Goal: Task Accomplishment & Management: Use online tool/utility

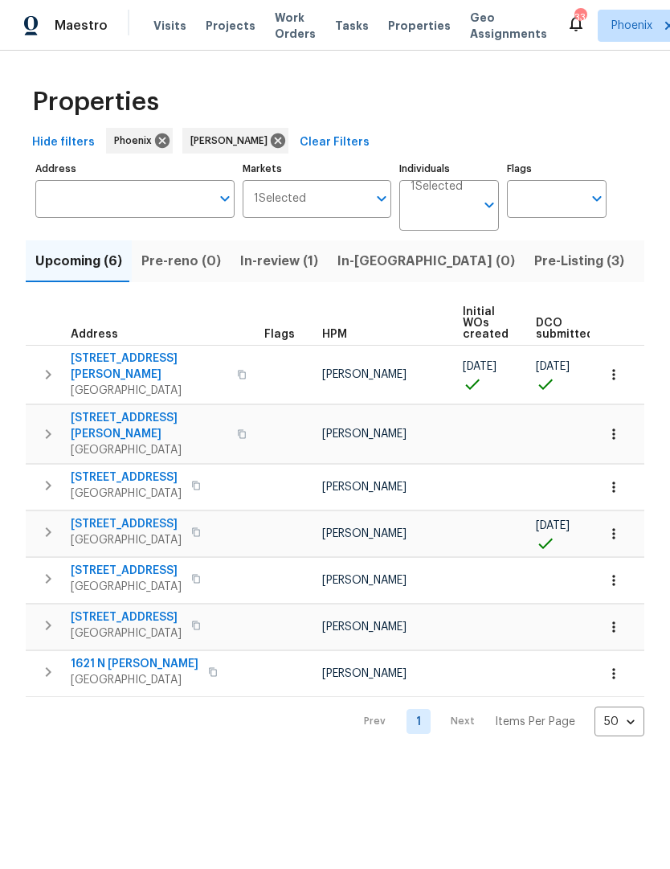
click at [103, 353] on span "30941 N Karen Ave" at bounding box center [149, 367] width 157 height 32
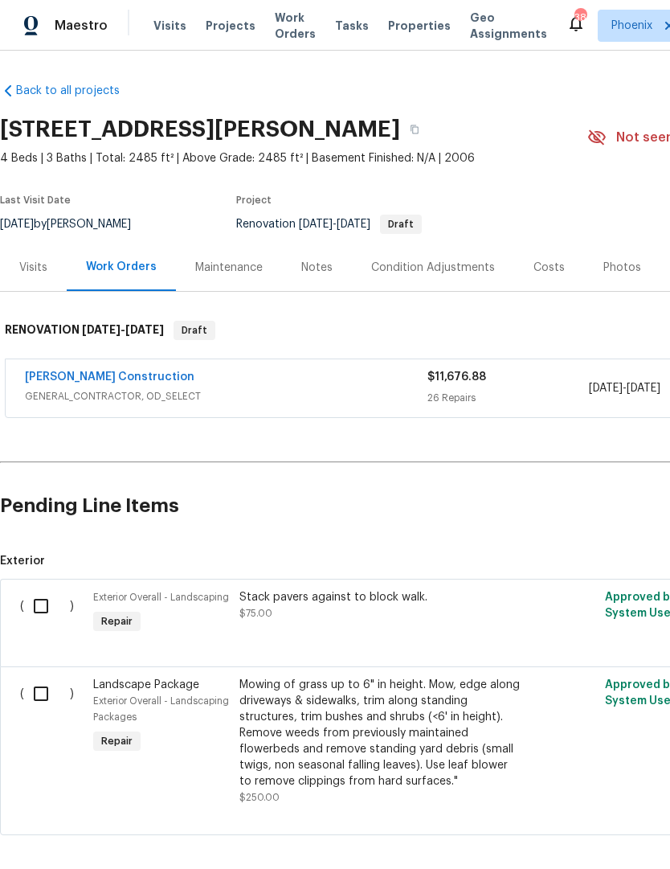
click at [283, 40] on span "Work Orders" at bounding box center [295, 26] width 41 height 32
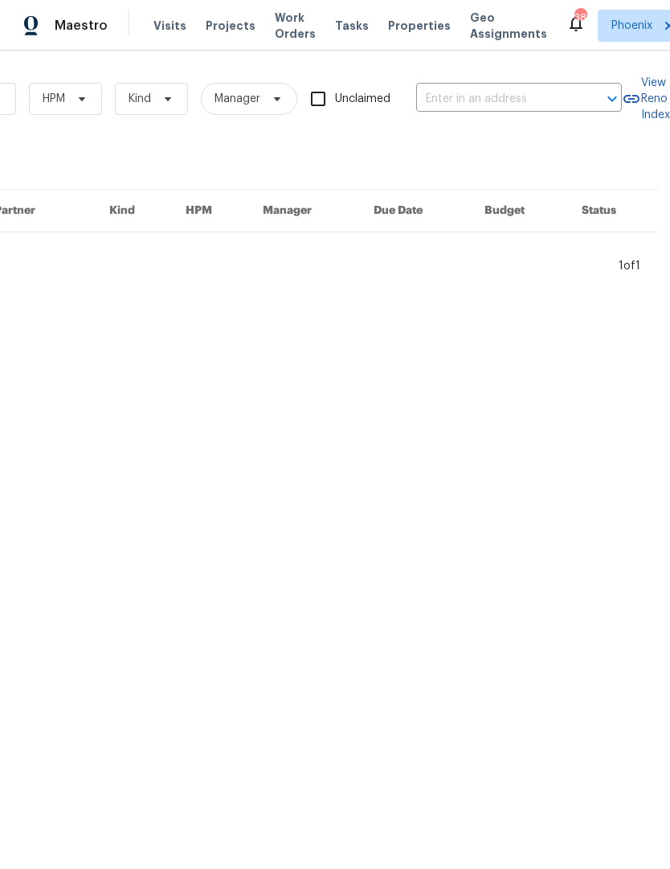
scroll to position [0, 264]
click at [502, 96] on input "text" at bounding box center [496, 99] width 161 height 25
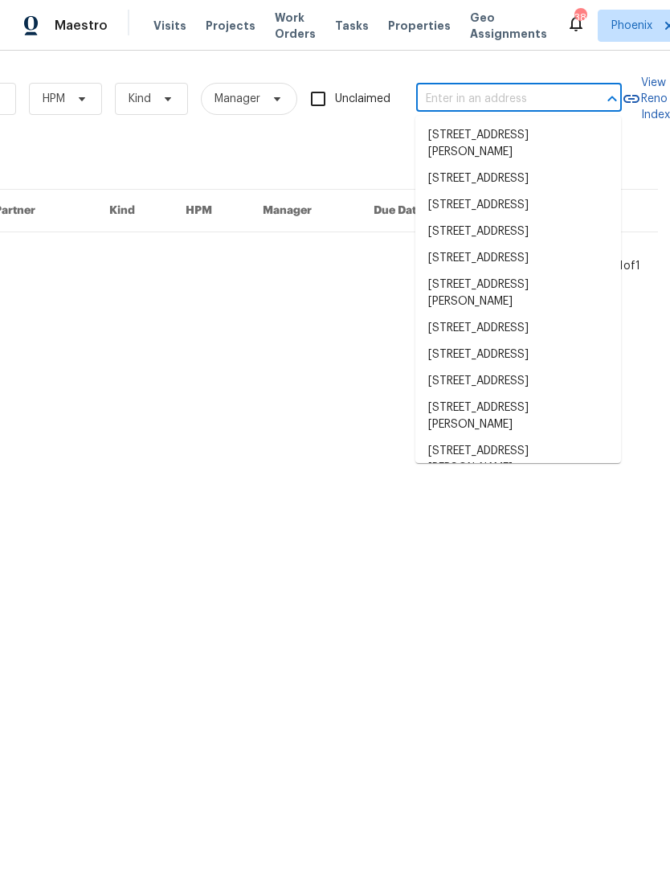
click at [480, 94] on input "text" at bounding box center [496, 99] width 161 height 25
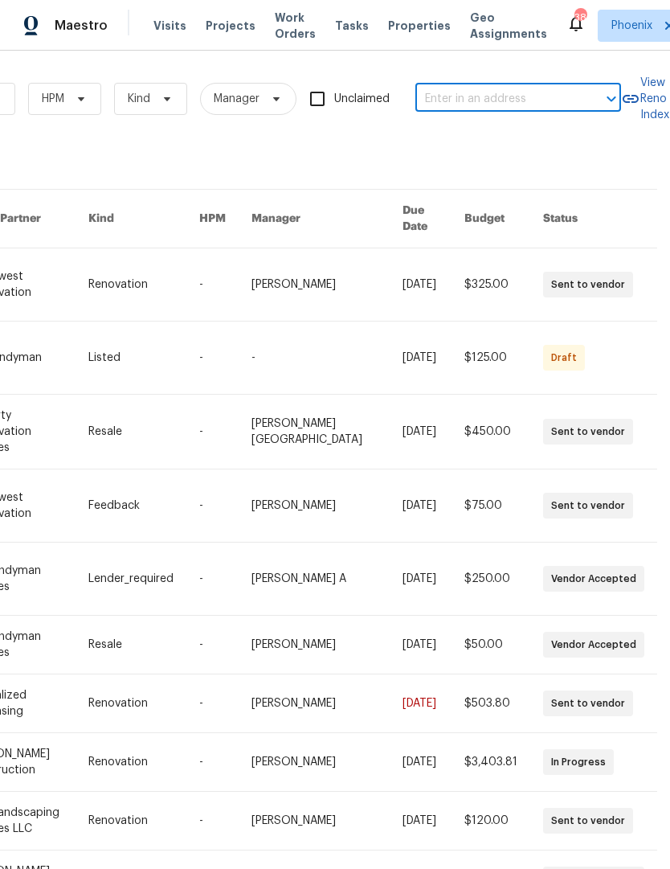
paste input "[STREET_ADDRESS][US_STATE]"
type input "[STREET_ADDRESS][US_STATE]"
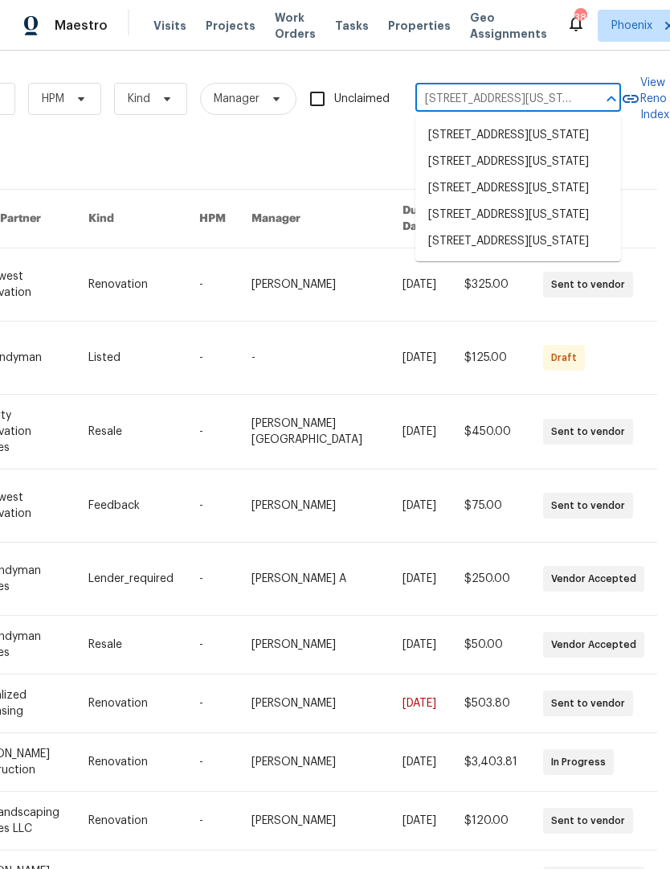
click at [512, 228] on li "[STREET_ADDRESS][US_STATE]" at bounding box center [519, 215] width 206 height 27
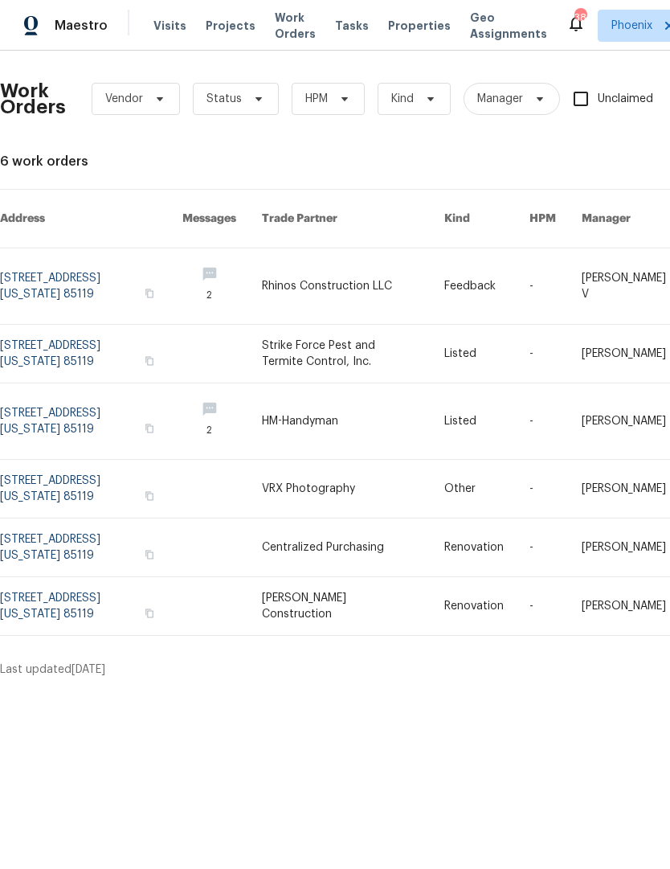
click at [64, 270] on link at bounding box center [91, 286] width 182 height 76
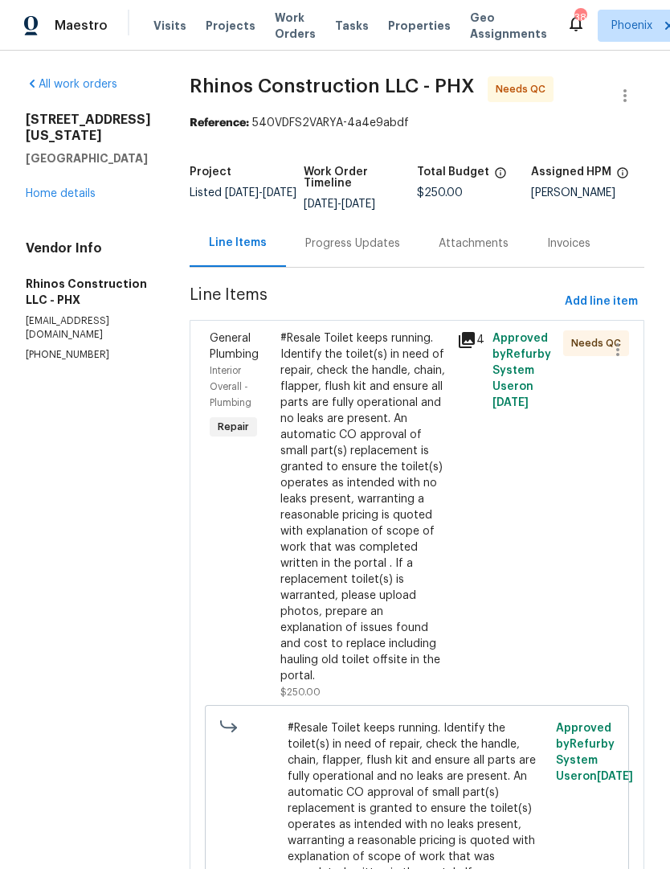
click at [367, 237] on div "Progress Updates" at bounding box center [352, 244] width 95 height 16
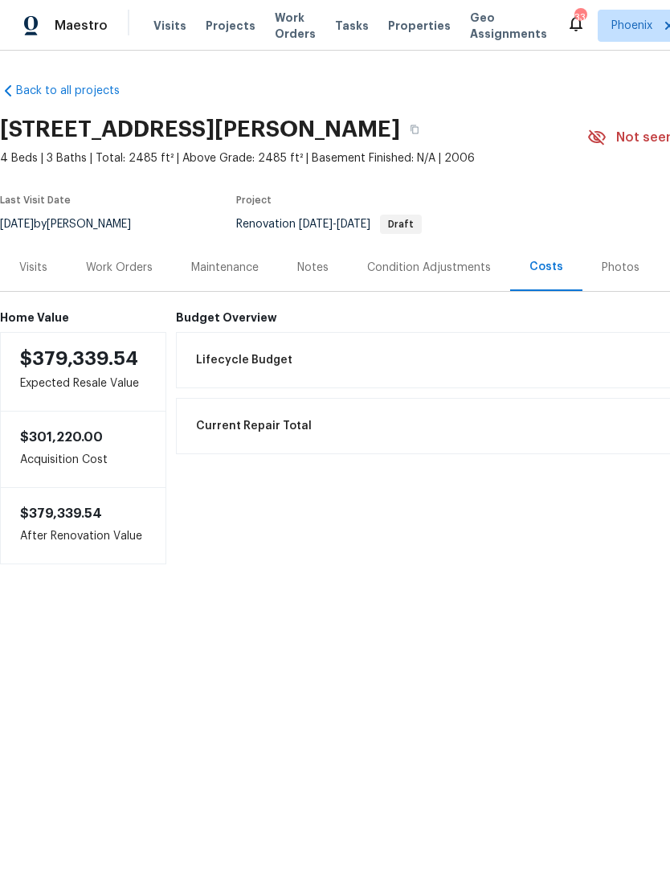
scroll to position [1, 0]
click at [129, 267] on div "Work Orders" at bounding box center [119, 268] width 67 height 16
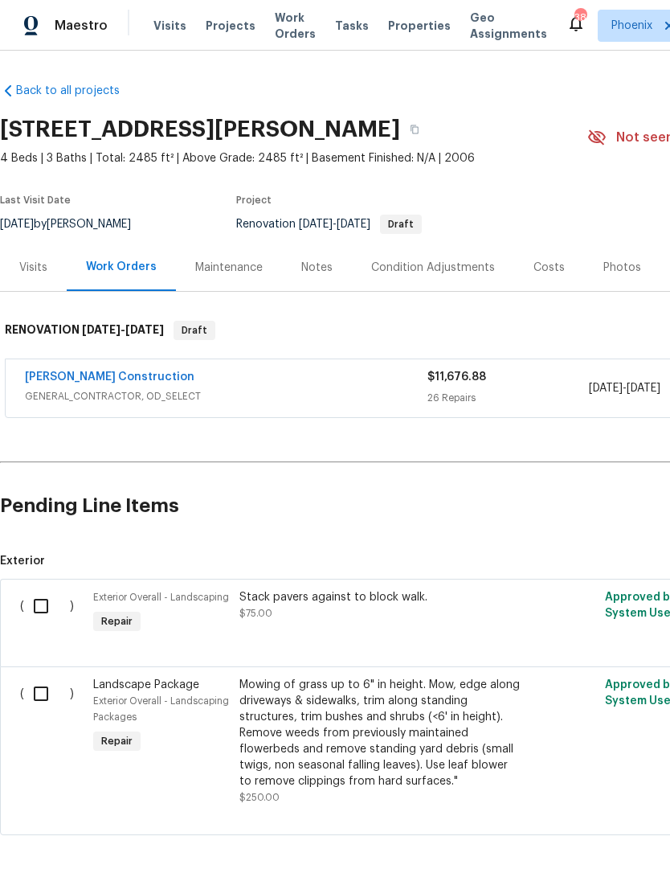
click at [40, 607] on input "checkbox" at bounding box center [47, 606] width 46 height 34
checkbox input "true"
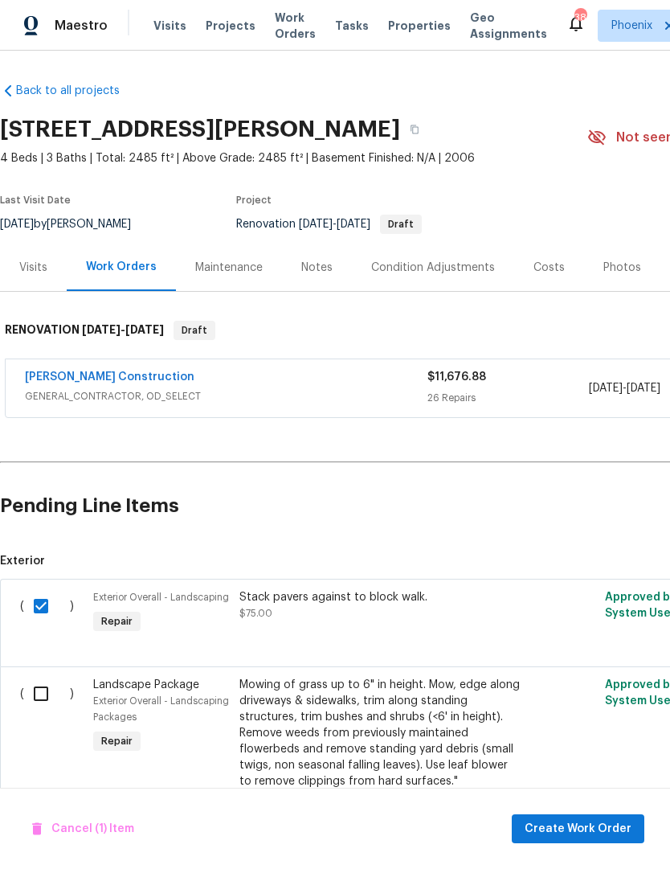
click at [38, 691] on input "checkbox" at bounding box center [47, 694] width 46 height 34
checkbox input "true"
click at [587, 828] on span "Create Work Order" at bounding box center [578, 829] width 107 height 20
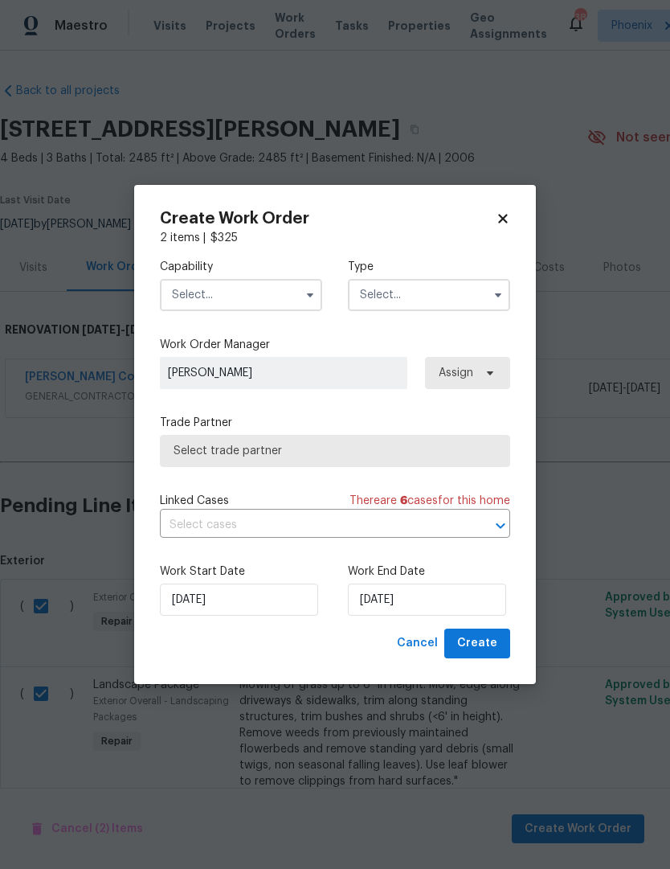
click at [281, 287] on input "text" at bounding box center [241, 295] width 162 height 32
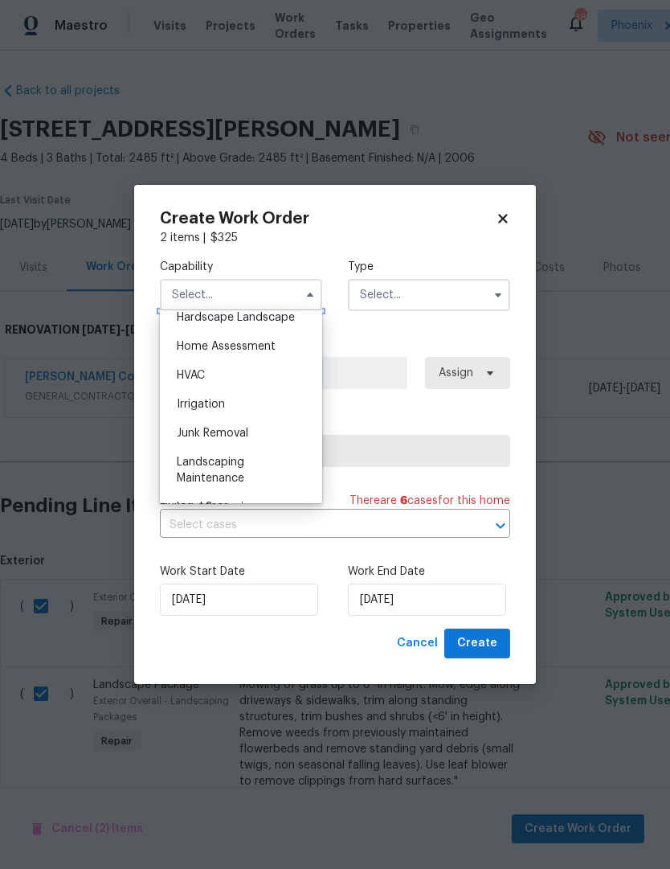
scroll to position [953, 0]
click at [248, 441] on div "Landscaping Maintenance" at bounding box center [241, 441] width 154 height 45
type input "Landscaping Maintenance"
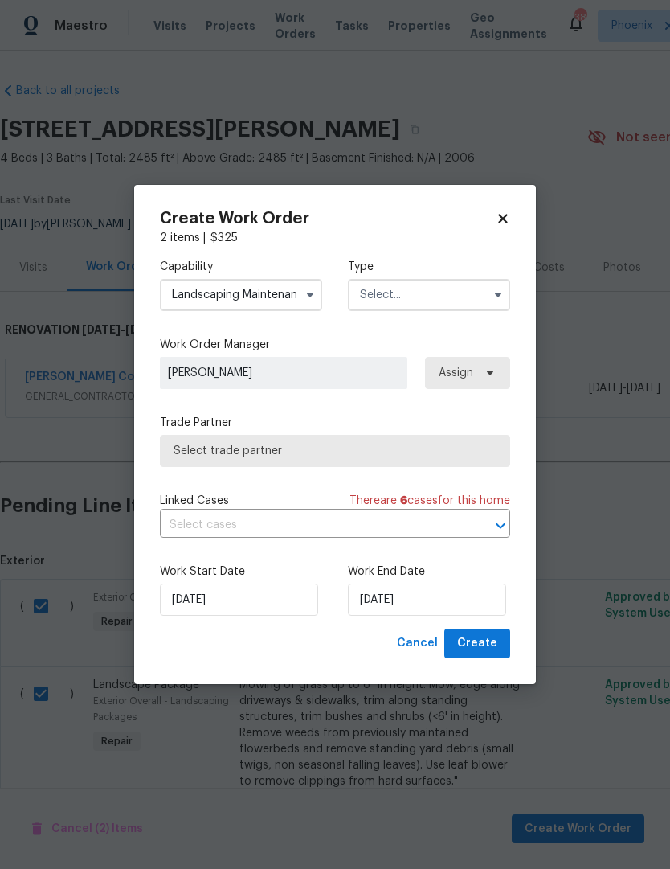
click at [474, 289] on input "text" at bounding box center [429, 295] width 162 height 32
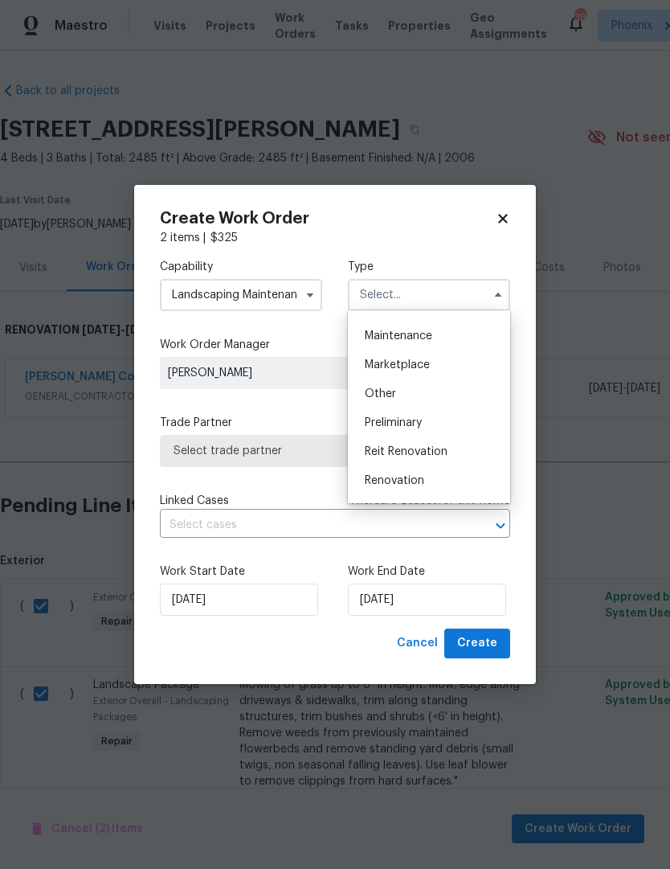
scroll to position [252, 0]
click at [412, 480] on span "Renovation" at bounding box center [394, 481] width 59 height 11
type input "Renovation"
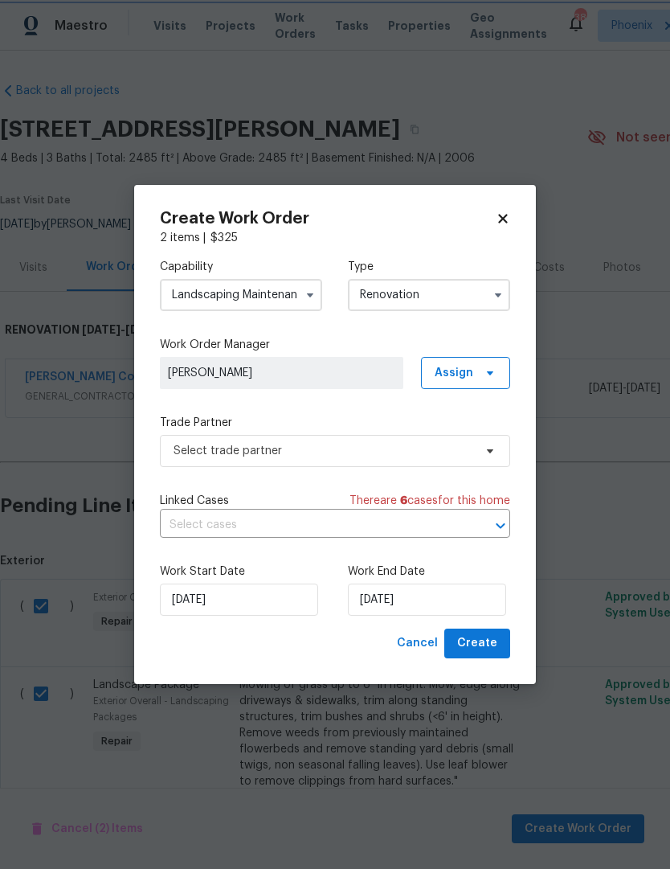
scroll to position [0, 0]
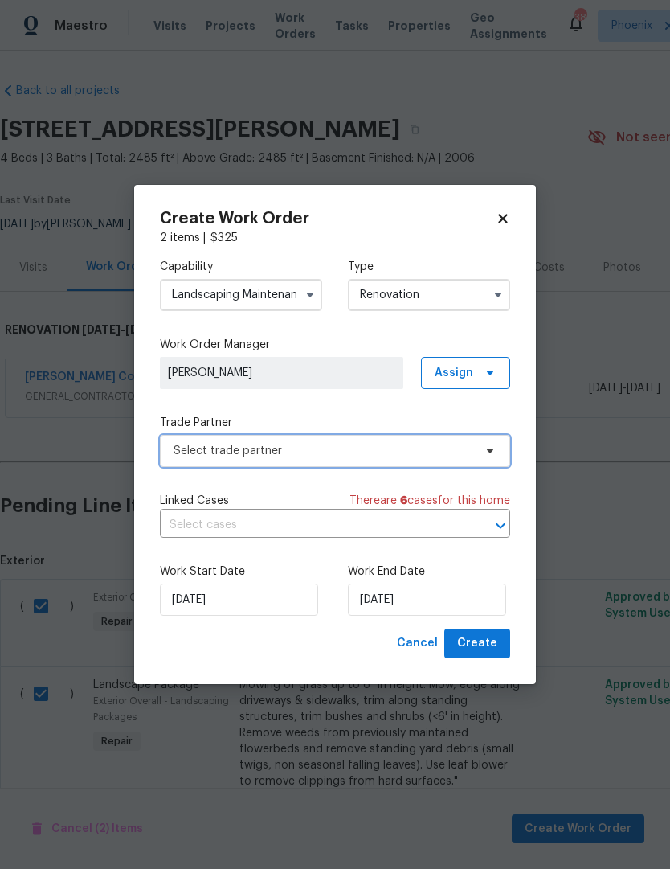
click at [494, 441] on span "Select trade partner" at bounding box center [335, 451] width 351 height 32
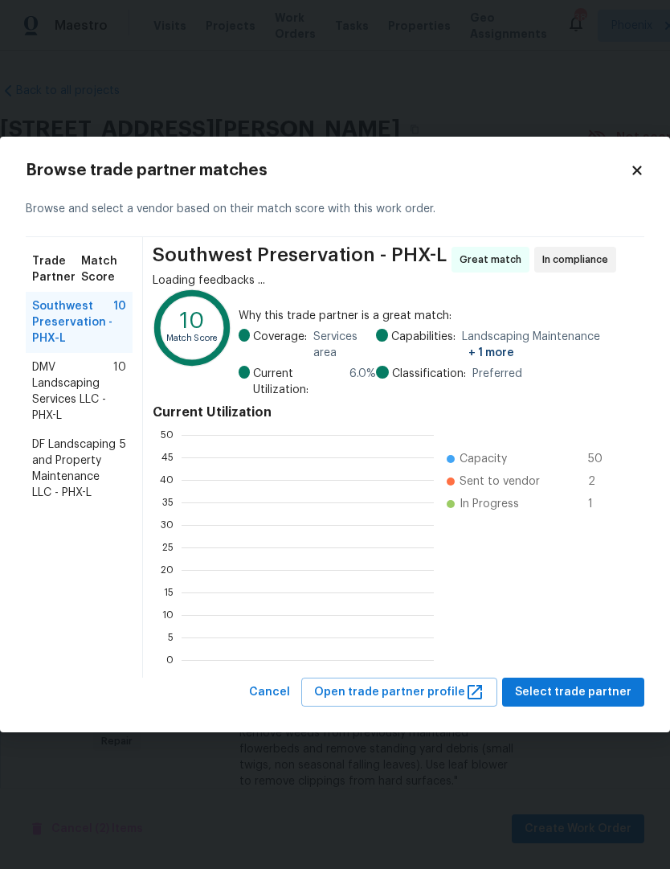
scroll to position [225, 252]
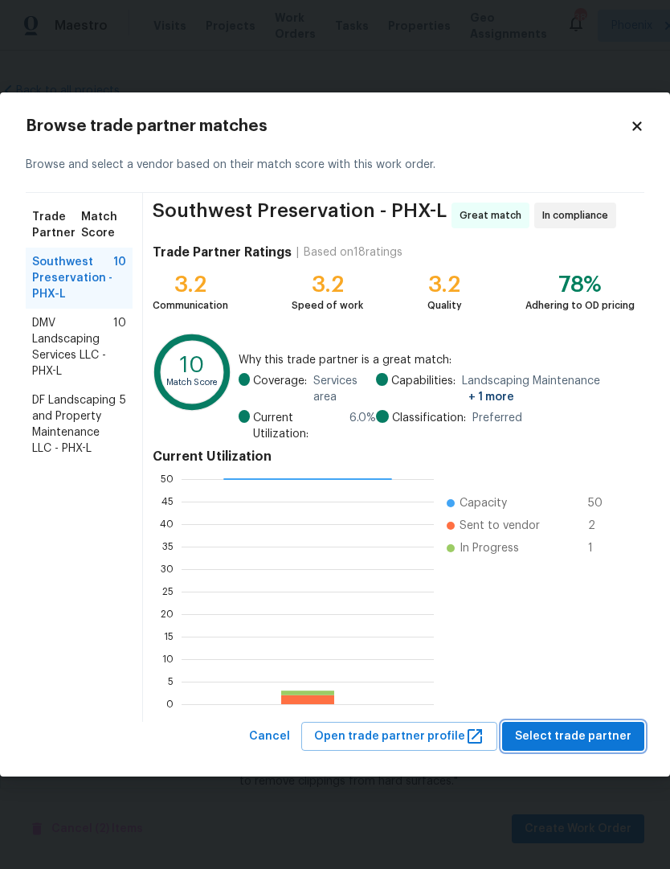
click at [599, 739] on span "Select trade partner" at bounding box center [573, 737] width 117 height 20
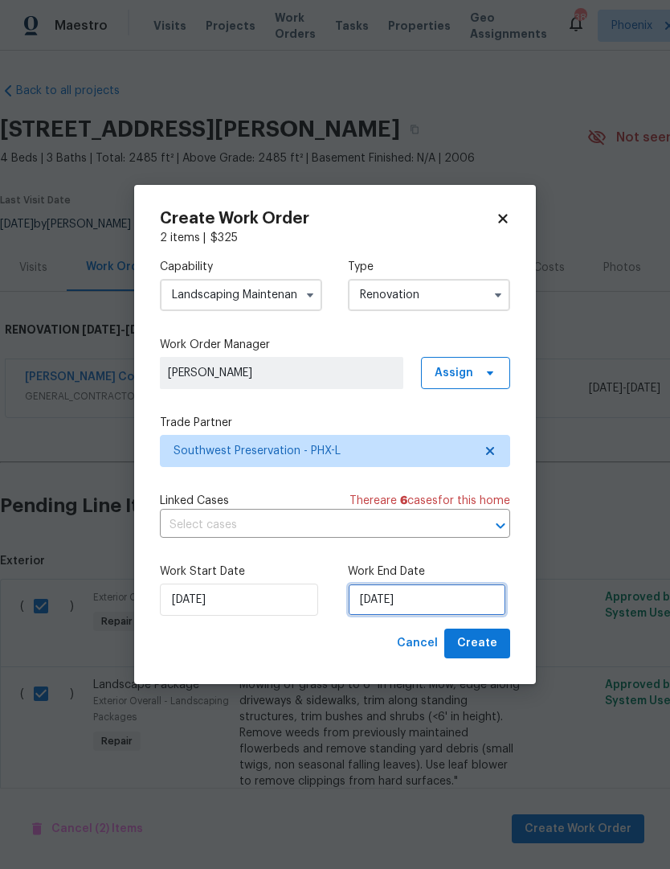
click at [445, 595] on input "[DATE]" at bounding box center [427, 600] width 158 height 32
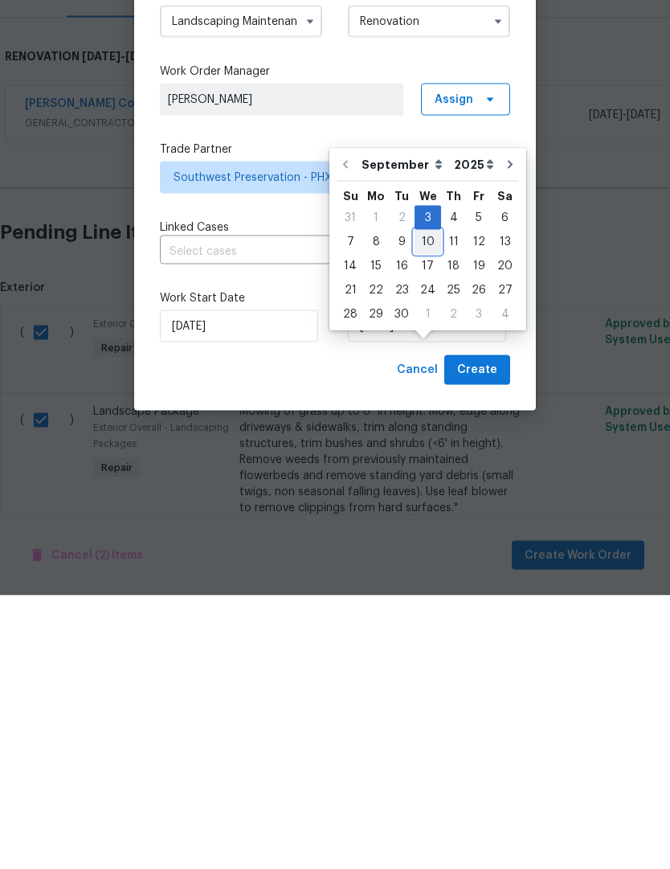
click at [423, 504] on div "10" at bounding box center [428, 515] width 27 height 23
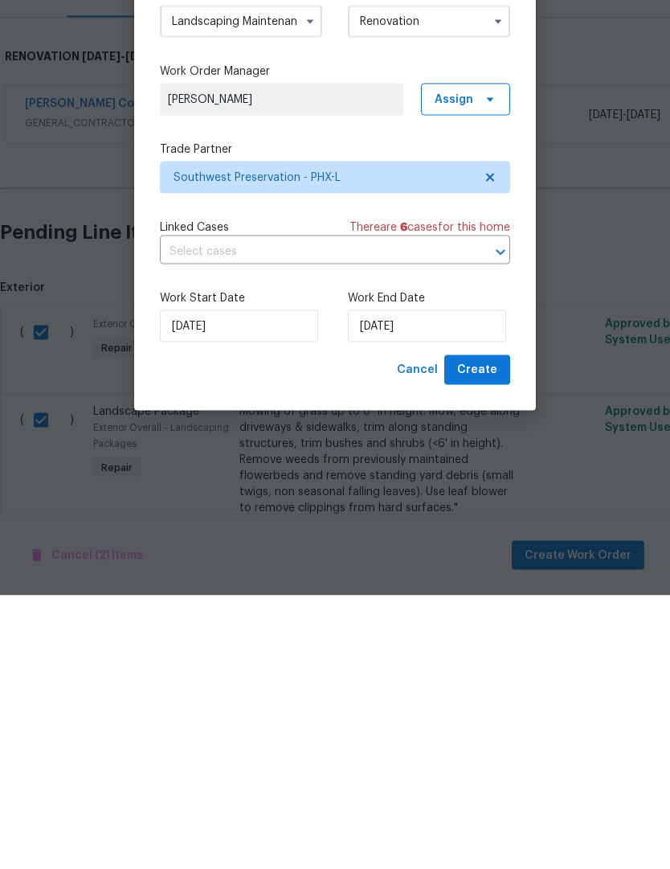
scroll to position [54, 0]
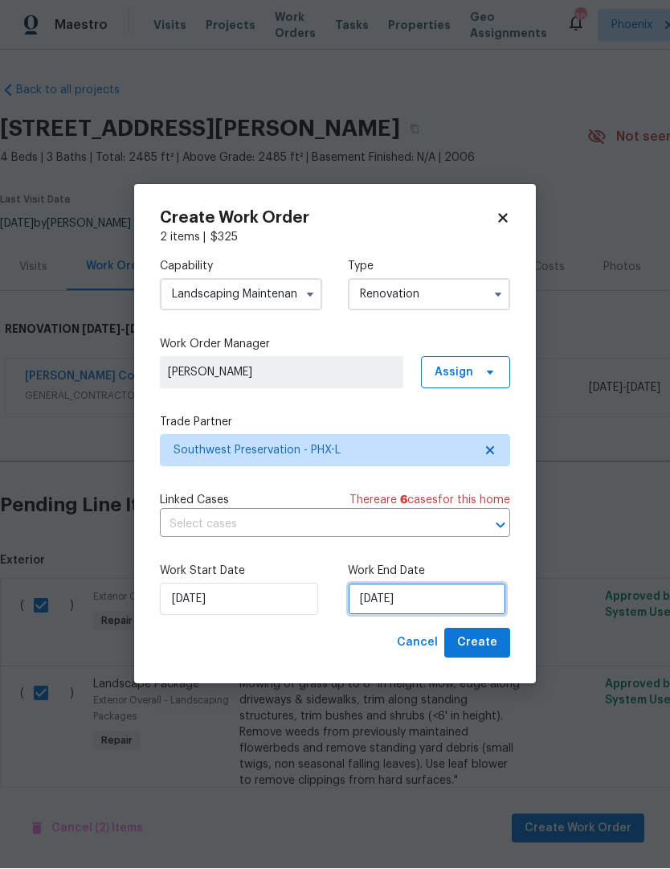
click at [456, 597] on input "9/10/2025" at bounding box center [427, 600] width 158 height 32
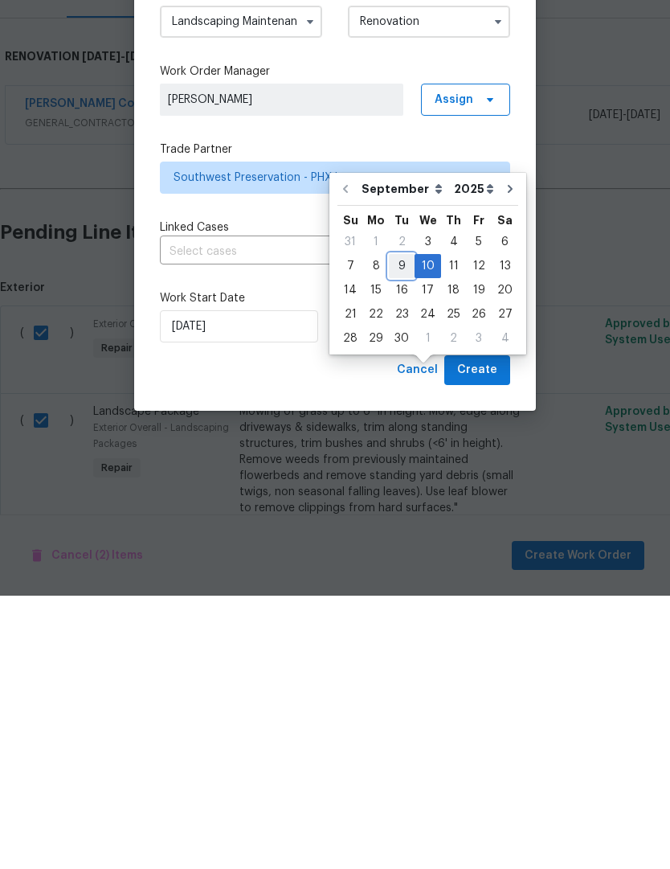
click at [394, 528] on div "9" at bounding box center [402, 539] width 26 height 23
type input "[DATE]"
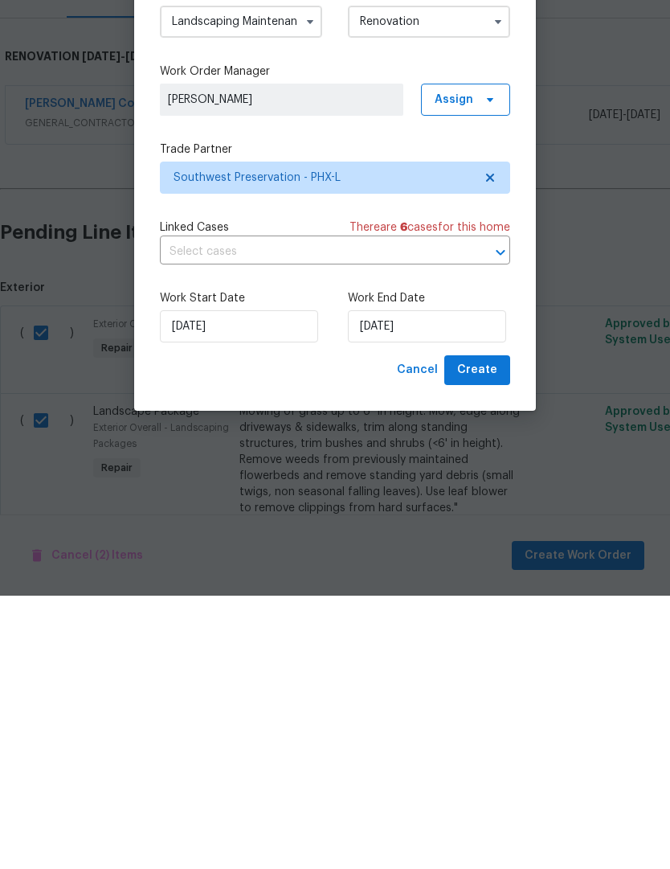
scroll to position [54, 0]
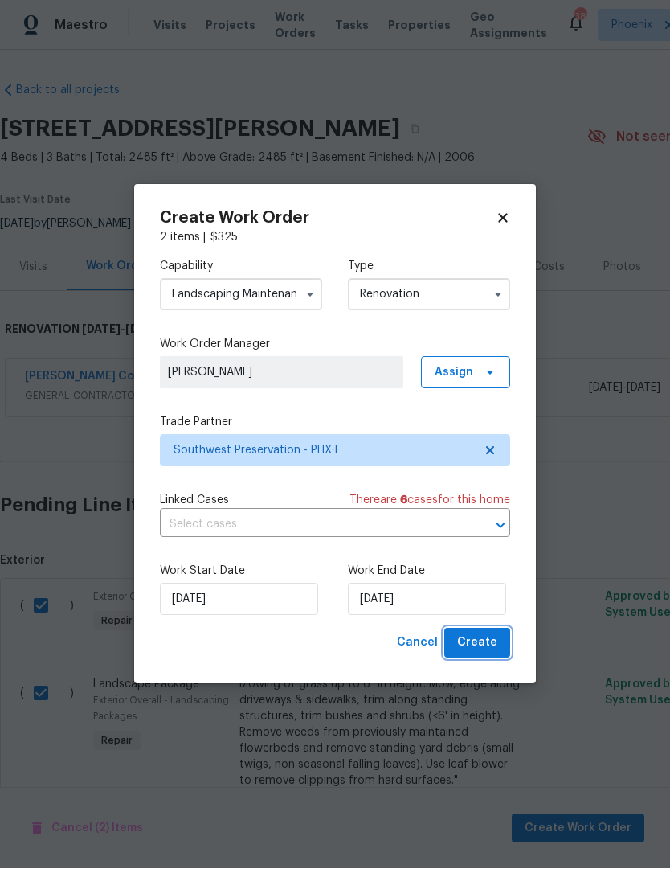
click at [498, 654] on button "Create" at bounding box center [478, 644] width 66 height 30
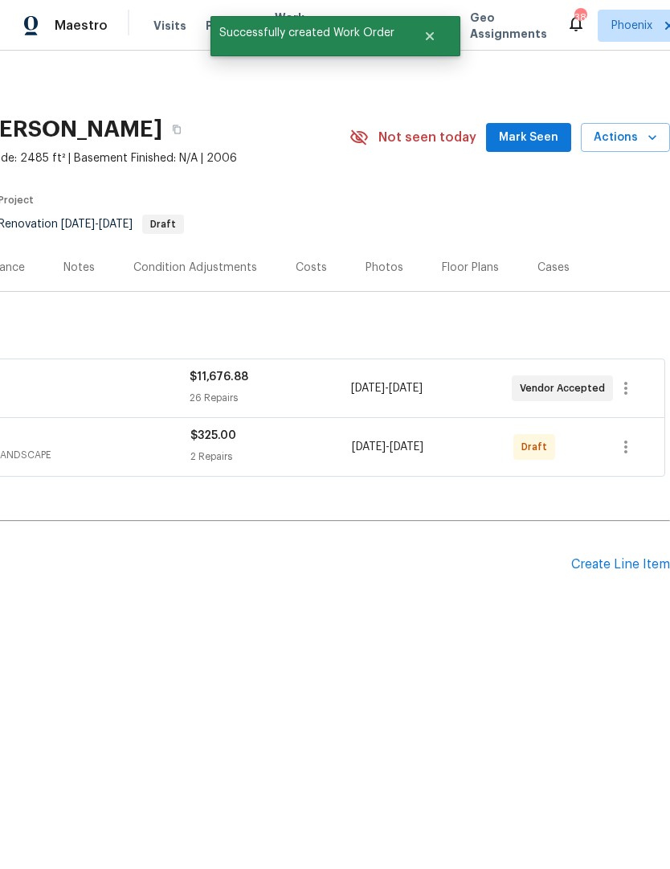
scroll to position [0, 238]
click at [625, 450] on icon "button" at bounding box center [626, 446] width 19 height 19
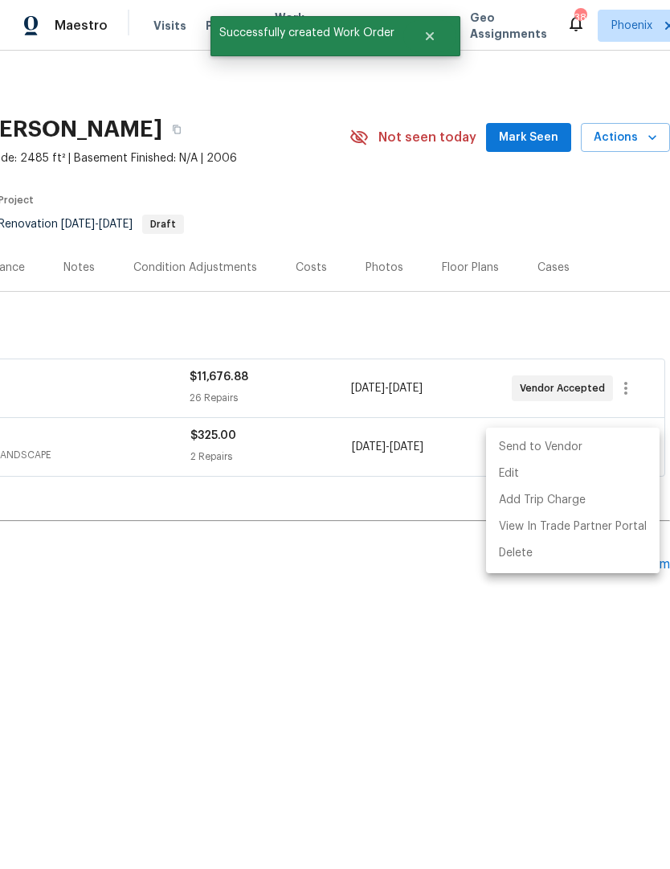
click at [596, 447] on li "Send to Vendor" at bounding box center [573, 447] width 174 height 27
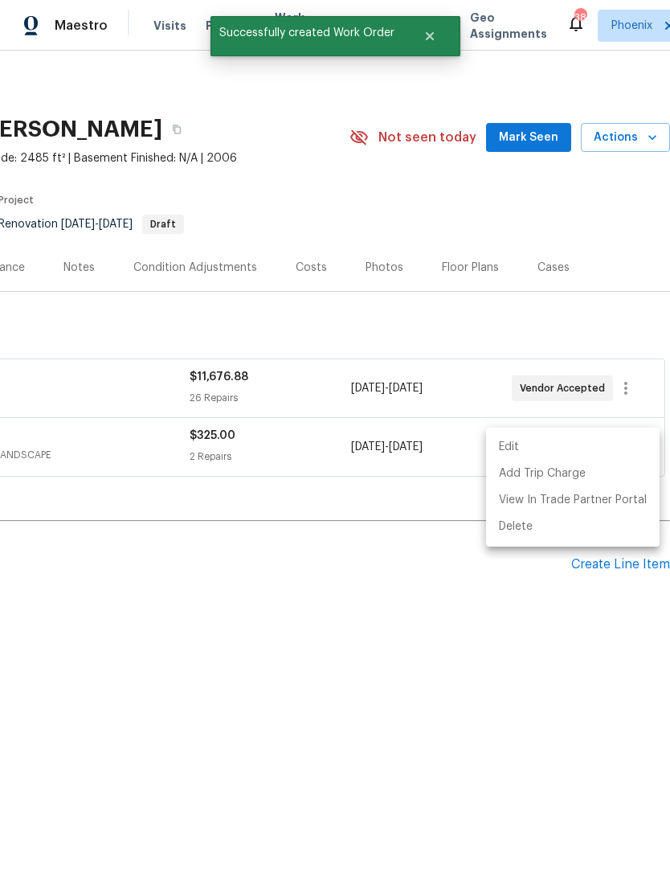
click at [494, 752] on div at bounding box center [335, 434] width 670 height 869
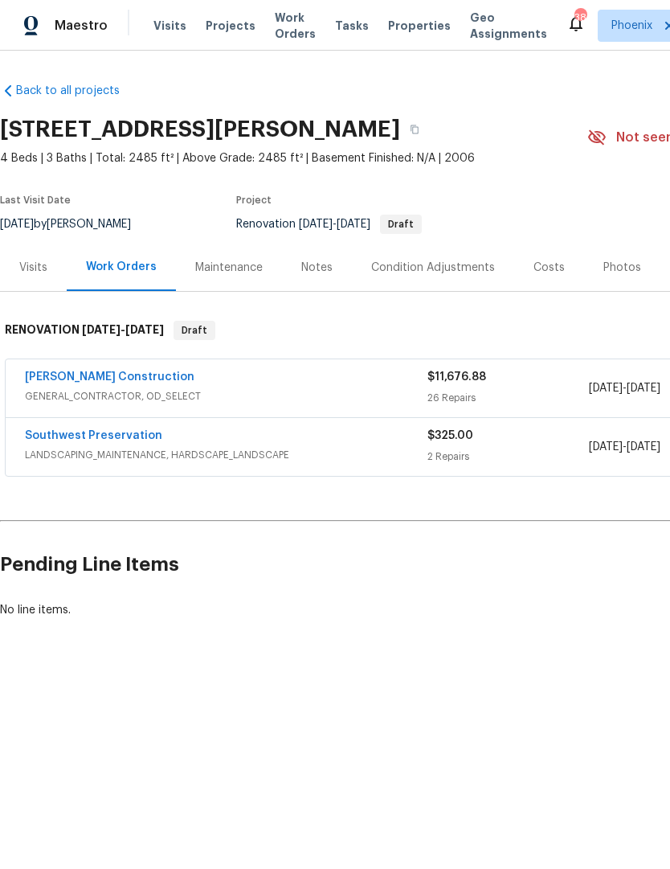
scroll to position [0, 0]
